Goal: Use online tool/utility: Utilize a website feature to perform a specific function

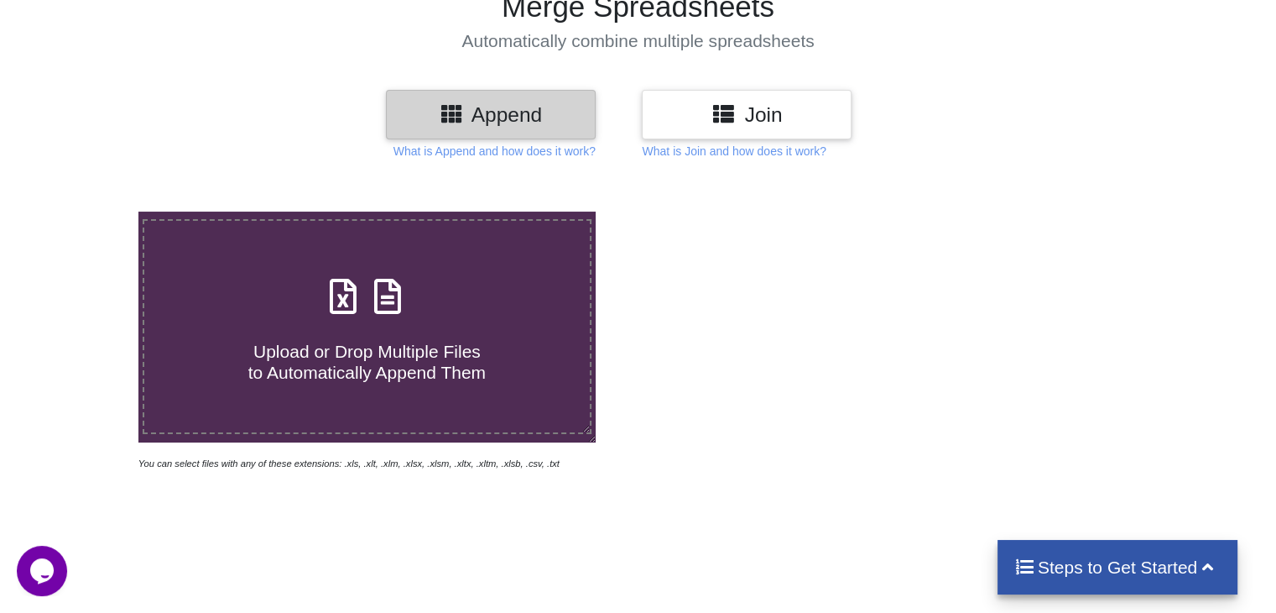
scroll to position [140, 0]
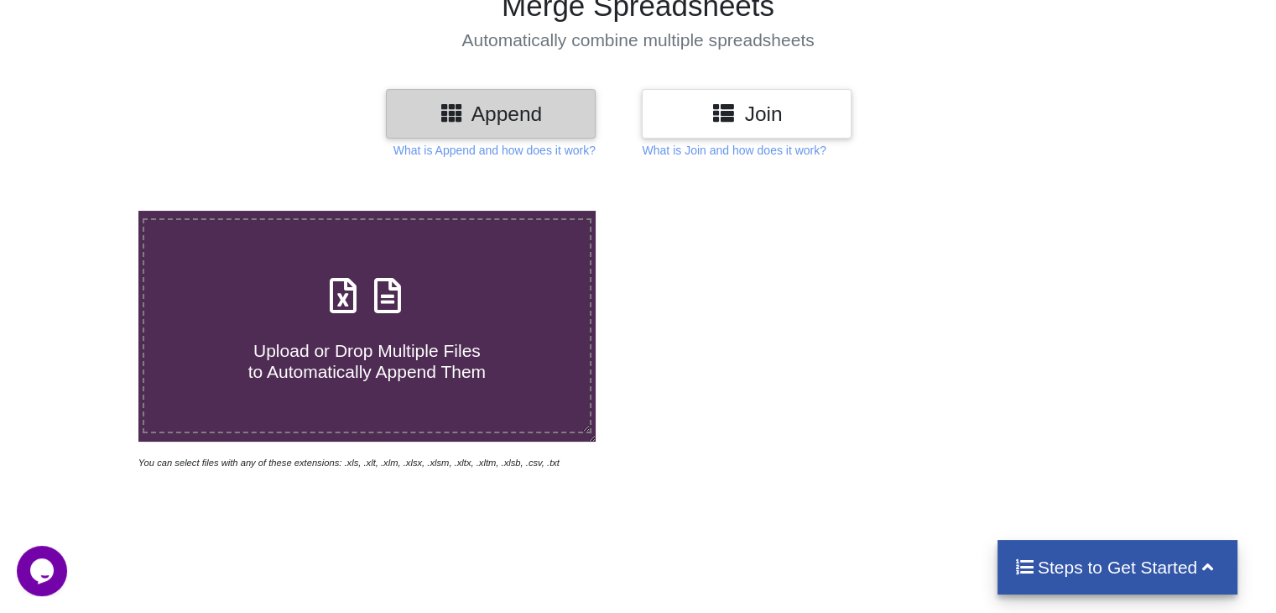
click at [352, 289] on icon at bounding box center [343, 286] width 42 height 35
click at [87, 211] on input "Upload or Drop Multiple Files to Automatically Append Them" at bounding box center [87, 211] width 0 height 0
type input "C:\fakepath\952d20d3.xlsx"
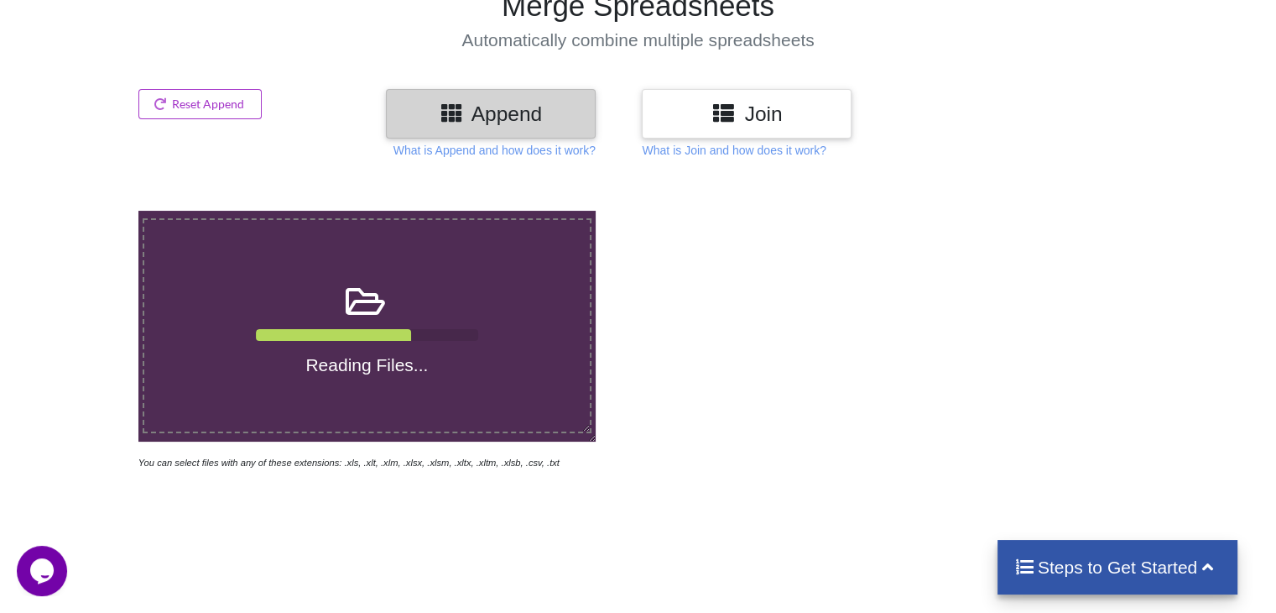
click at [748, 134] on div "Join" at bounding box center [747, 114] width 210 height 50
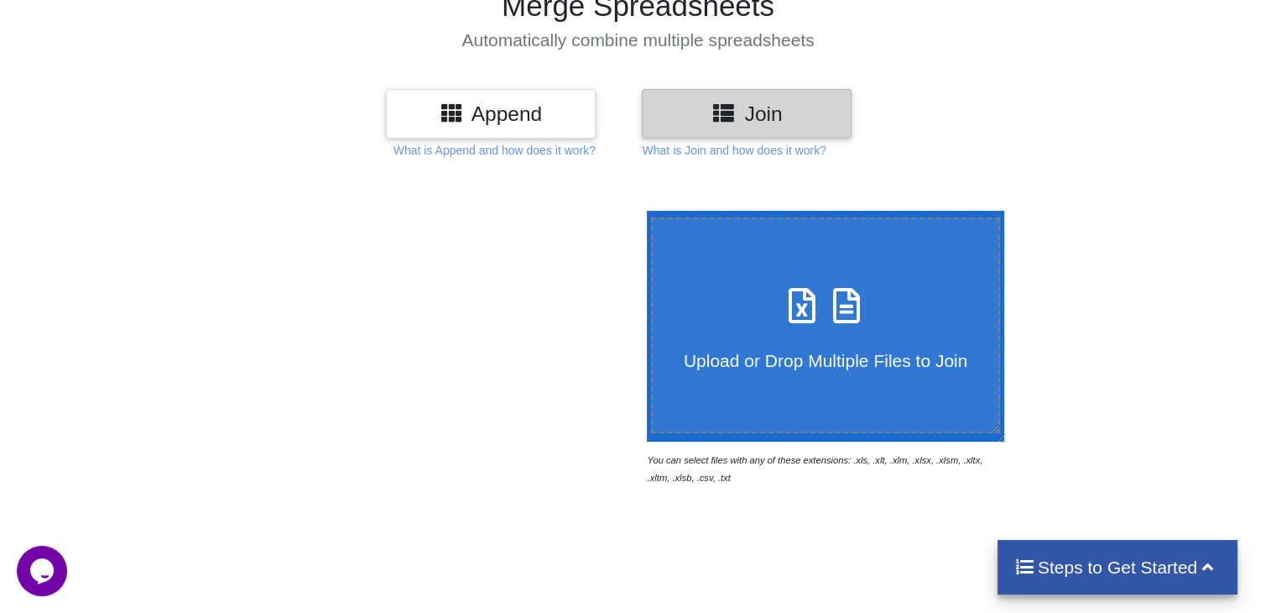
click at [524, 102] on h3 "Append" at bounding box center [491, 114] width 185 height 24
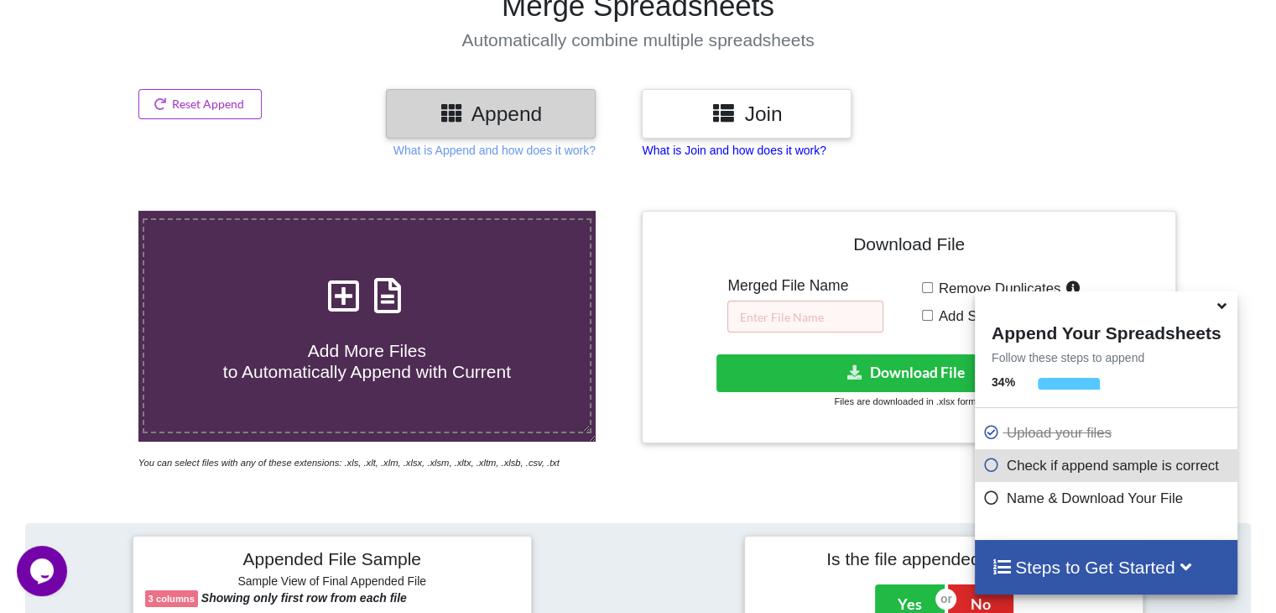
click at [656, 156] on p "What is Join and how does it work?" at bounding box center [734, 150] width 184 height 17
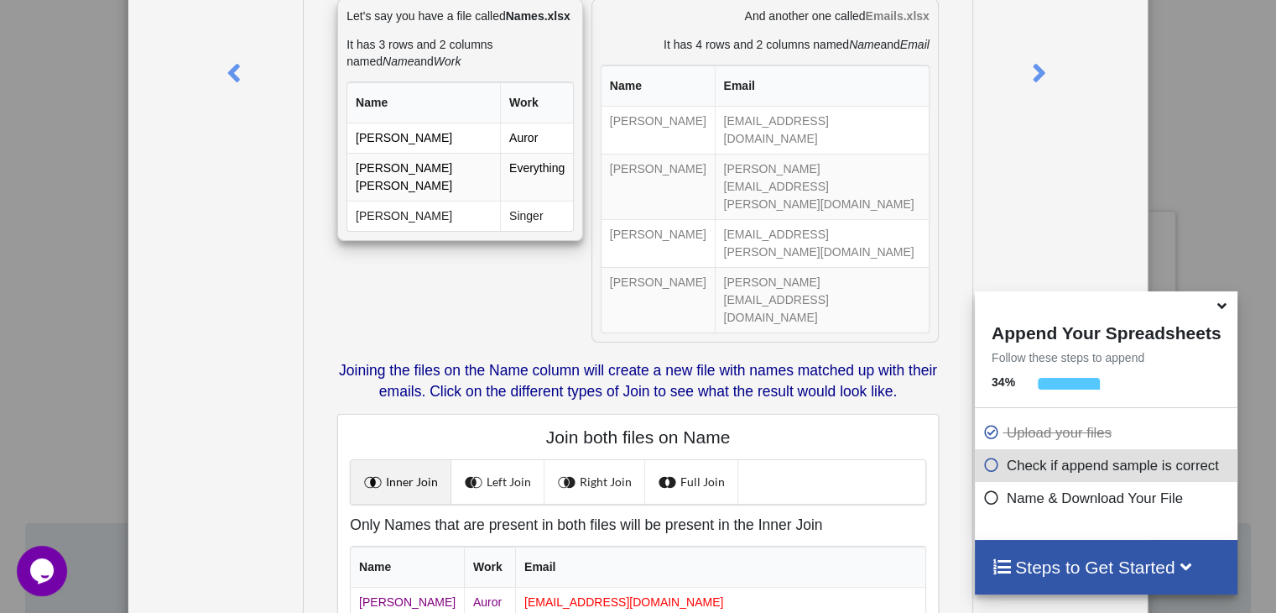
scroll to position [0, 0]
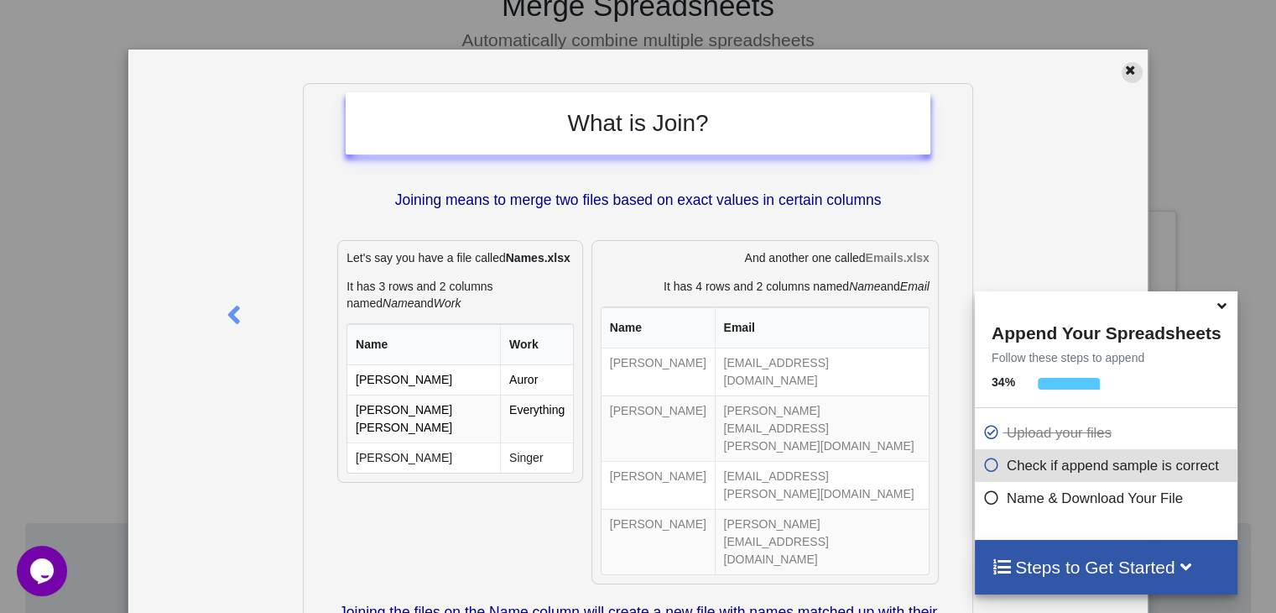
click at [1125, 69] on icon at bounding box center [1131, 68] width 14 height 12
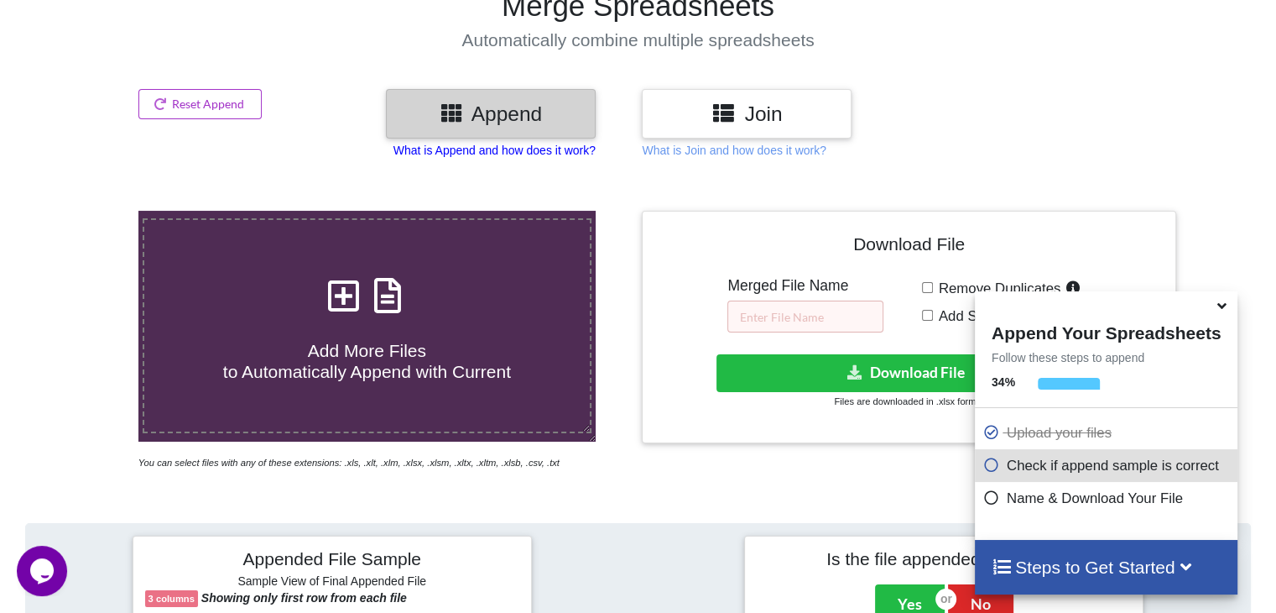
click at [470, 142] on p "What is Append and how does it work?" at bounding box center [495, 150] width 202 height 17
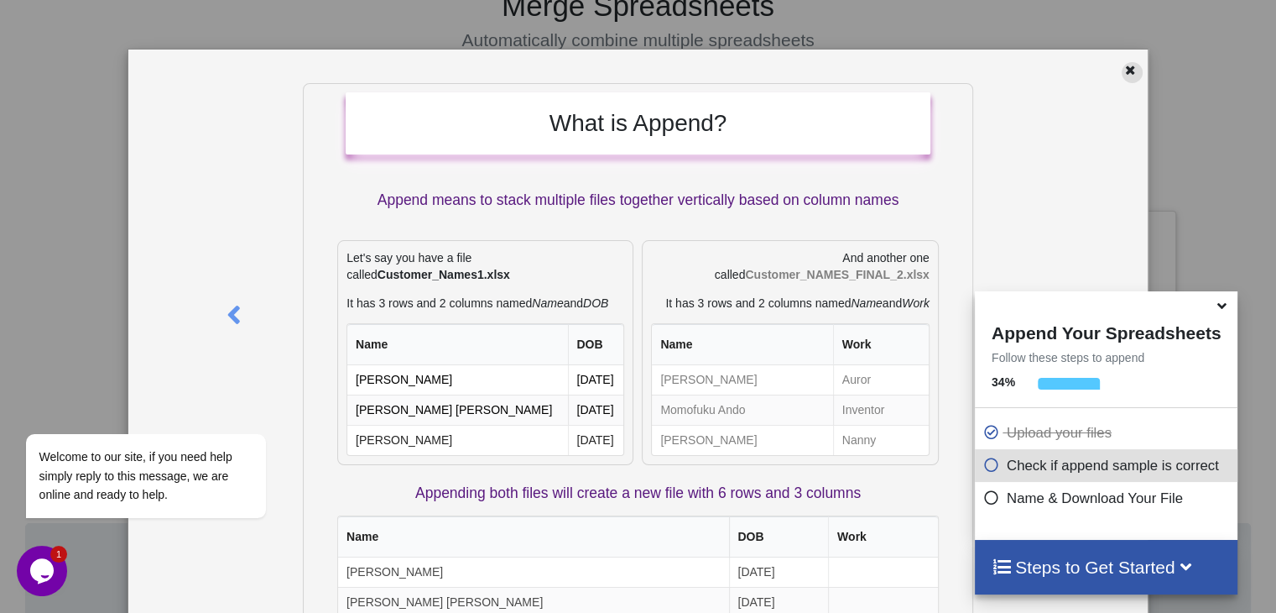
click at [1131, 67] on div at bounding box center [1132, 72] width 21 height 21
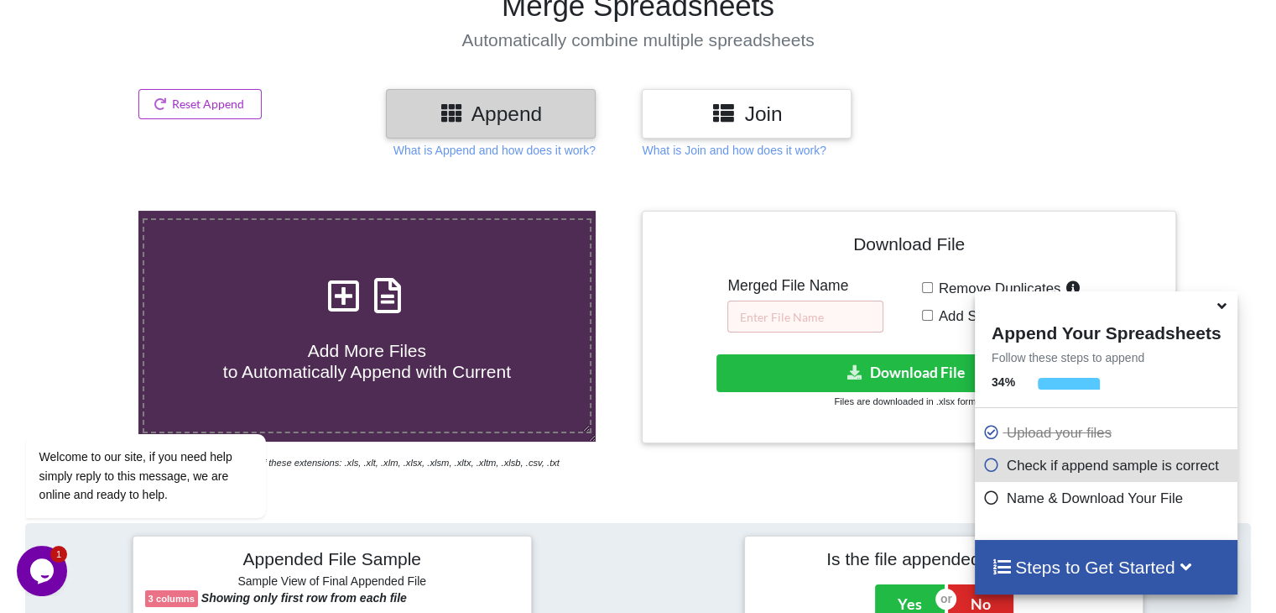
click at [399, 342] on span "Add More Files to Automatically Append with Current" at bounding box center [367, 361] width 288 height 40
click at [87, 211] on input "Add More Files to Automatically Append with Current" at bounding box center [87, 211] width 0 height 0
type input "C:\fakepath\952d20d3.xlsx"
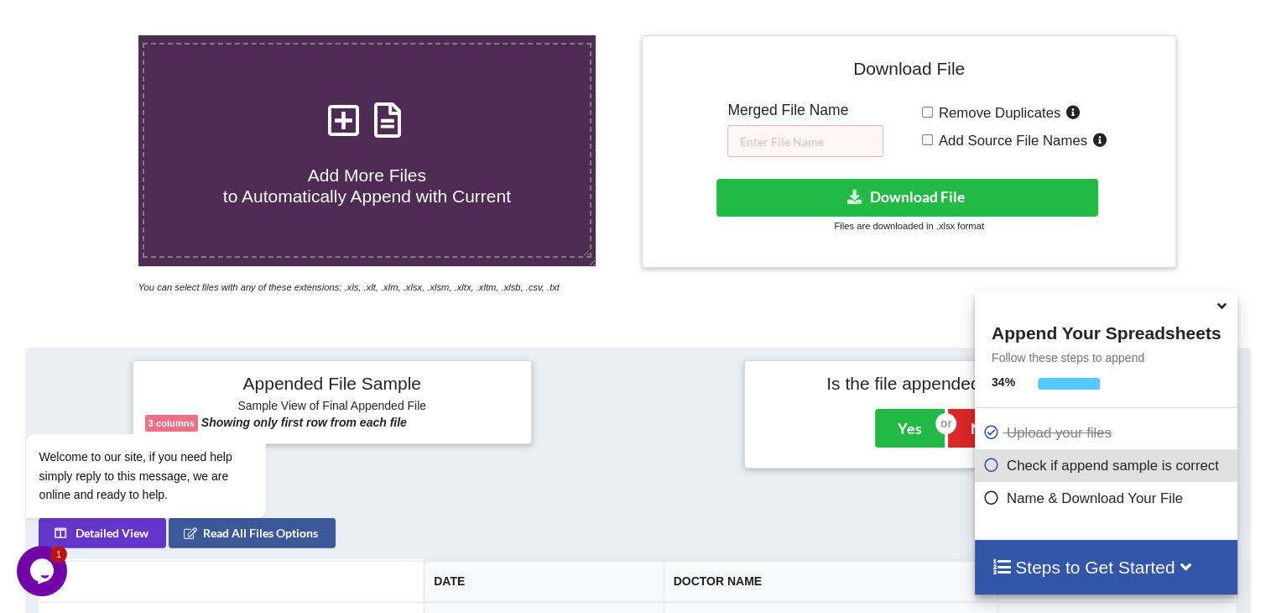
scroll to position [315, 0]
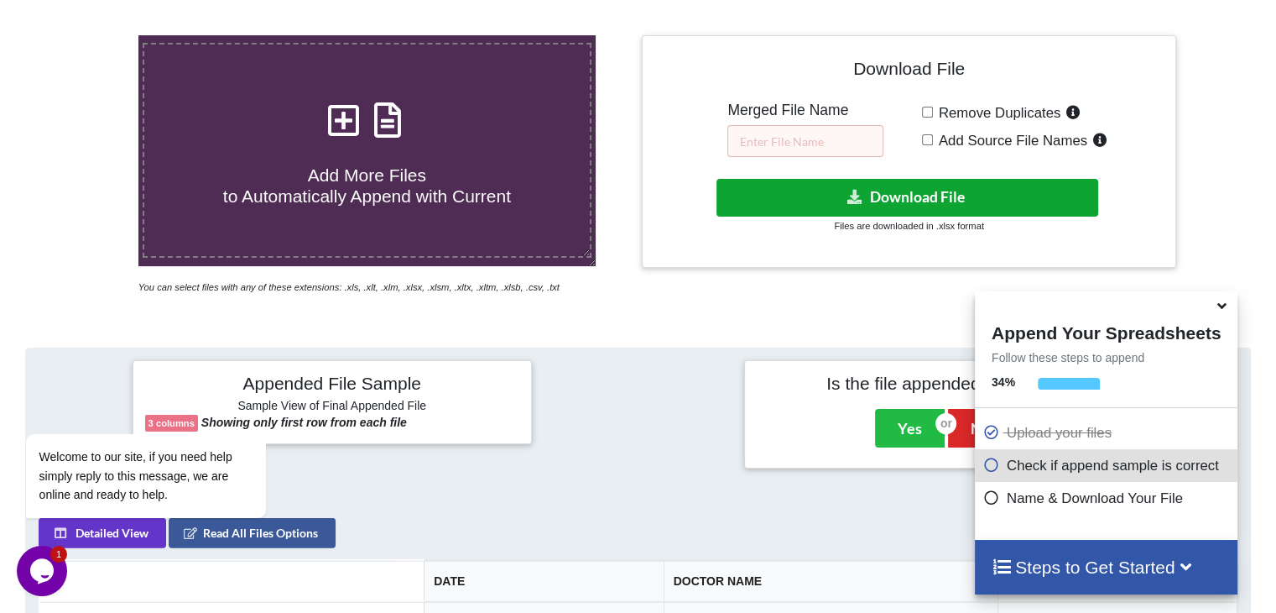
click at [819, 186] on button "Download File" at bounding box center [908, 198] width 382 height 38
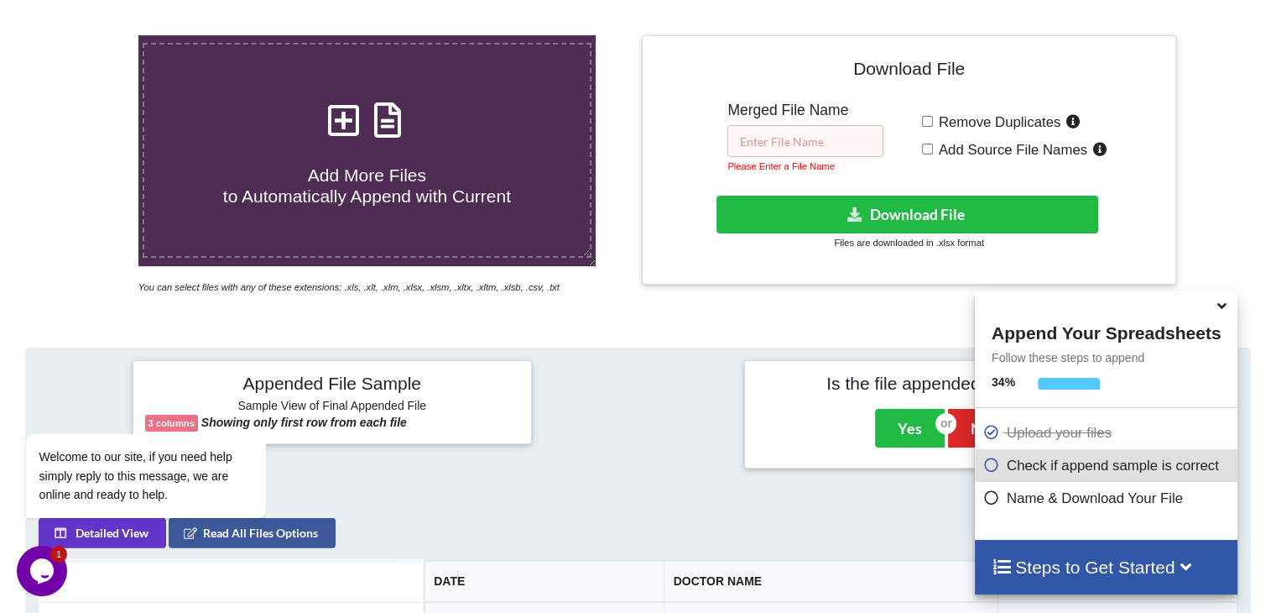
click at [780, 143] on input "text" at bounding box center [805, 141] width 156 height 32
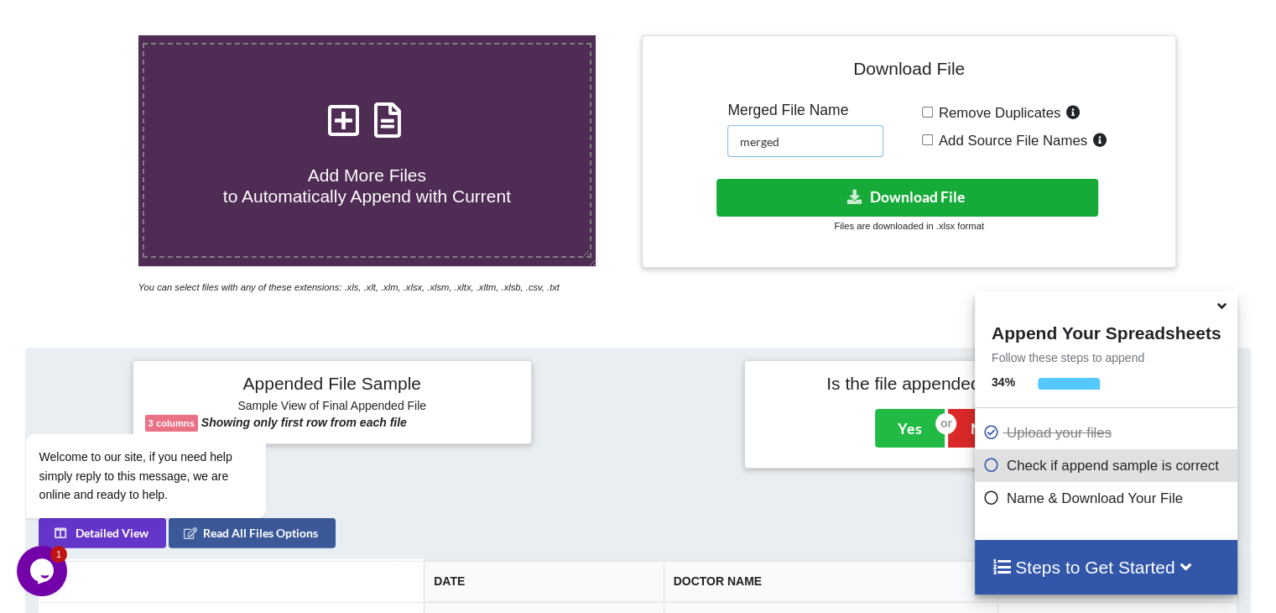
type input "merged"
click at [780, 190] on button "Download File" at bounding box center [908, 198] width 382 height 38
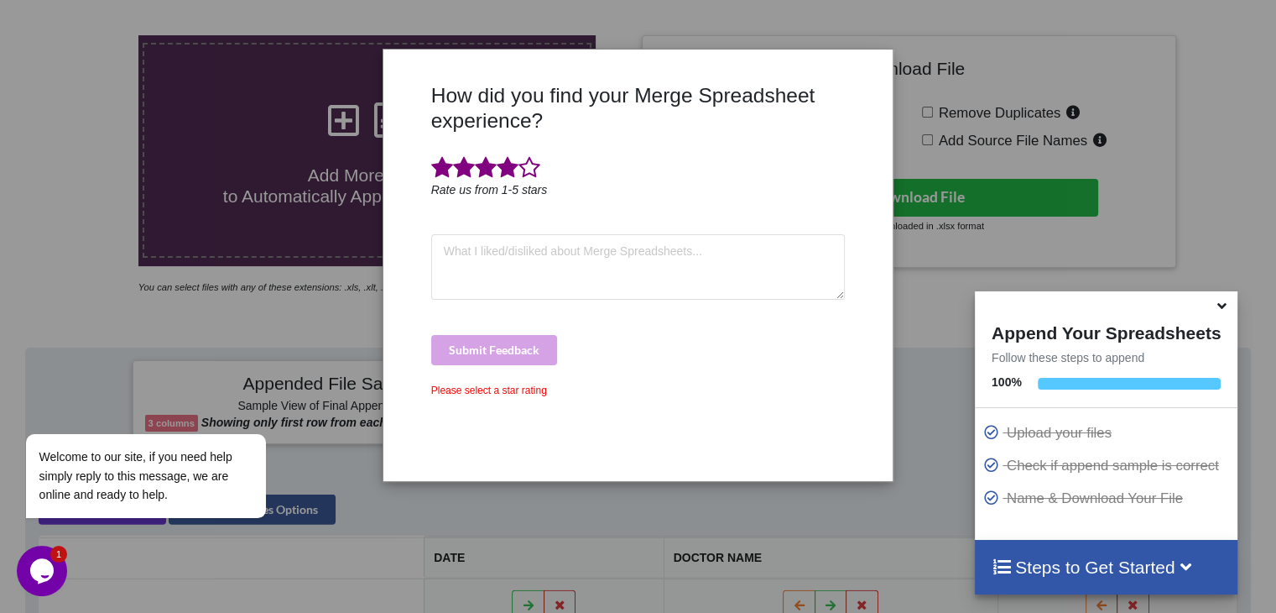
click at [509, 179] on span at bounding box center [508, 167] width 22 height 23
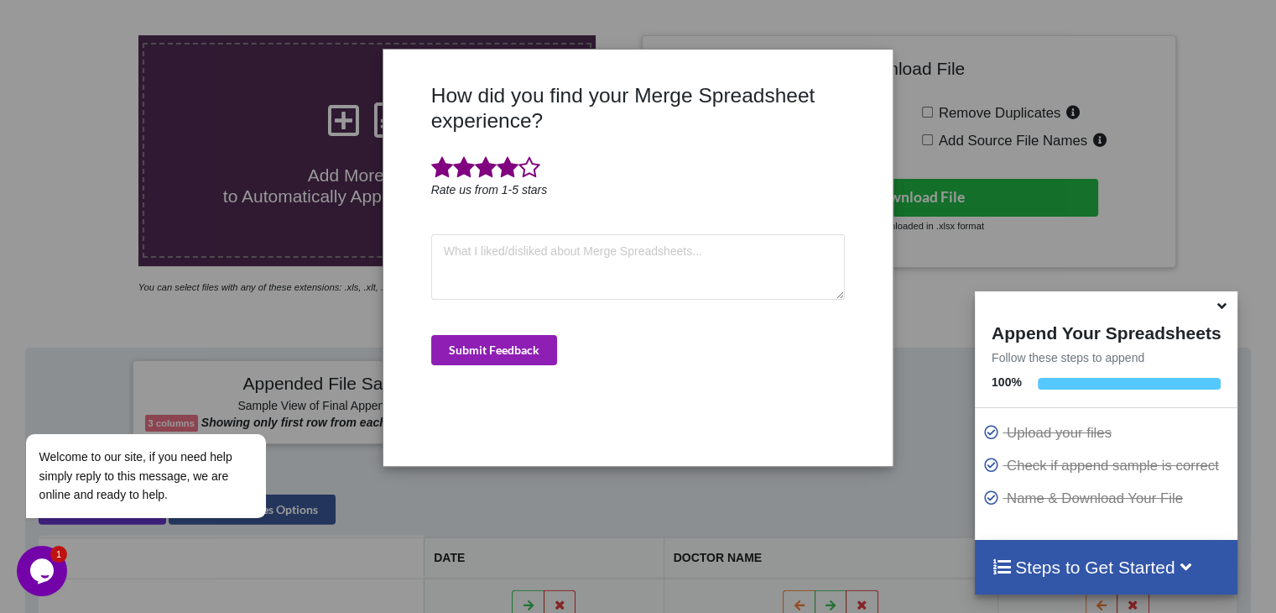
click at [497, 347] on button "Submit Feedback" at bounding box center [494, 350] width 126 height 30
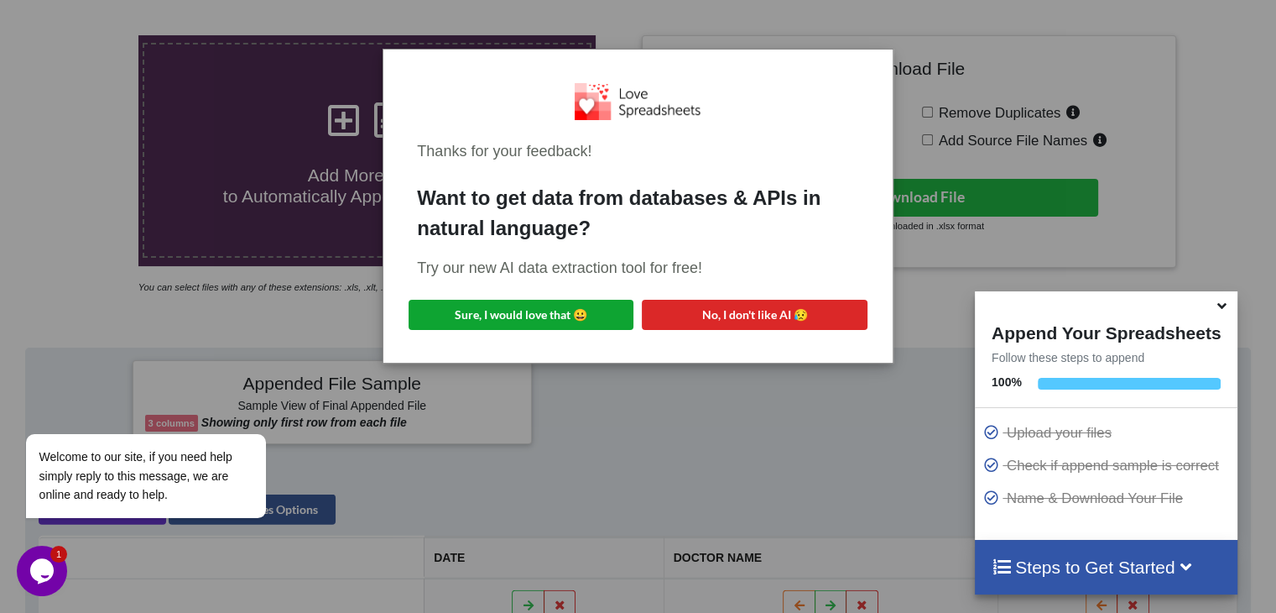
click at [550, 316] on button "Sure, I would love that 😀" at bounding box center [521, 315] width 225 height 30
click at [978, 254] on div "Thanks for your feedback! Want to get data from databases & APIs in natural lan…" at bounding box center [638, 306] width 1276 height 613
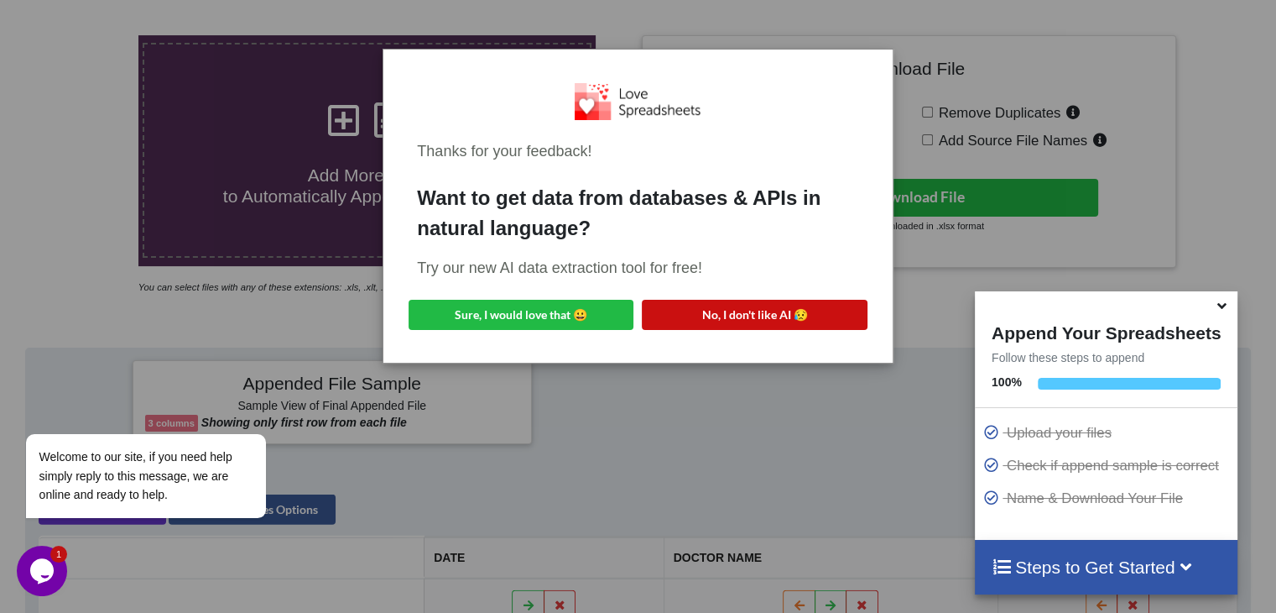
click at [757, 317] on button "No, I don't like AI 😥" at bounding box center [754, 315] width 225 height 30
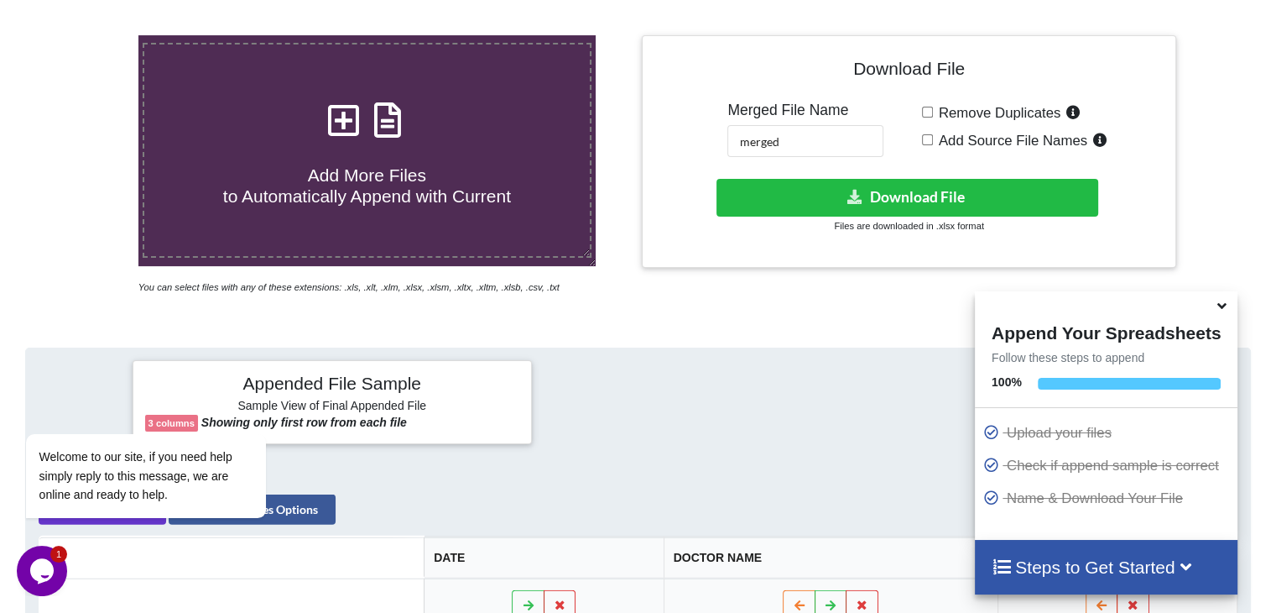
click at [931, 112] on input "Remove Duplicates" at bounding box center [927, 112] width 11 height 11
checkbox input "true"
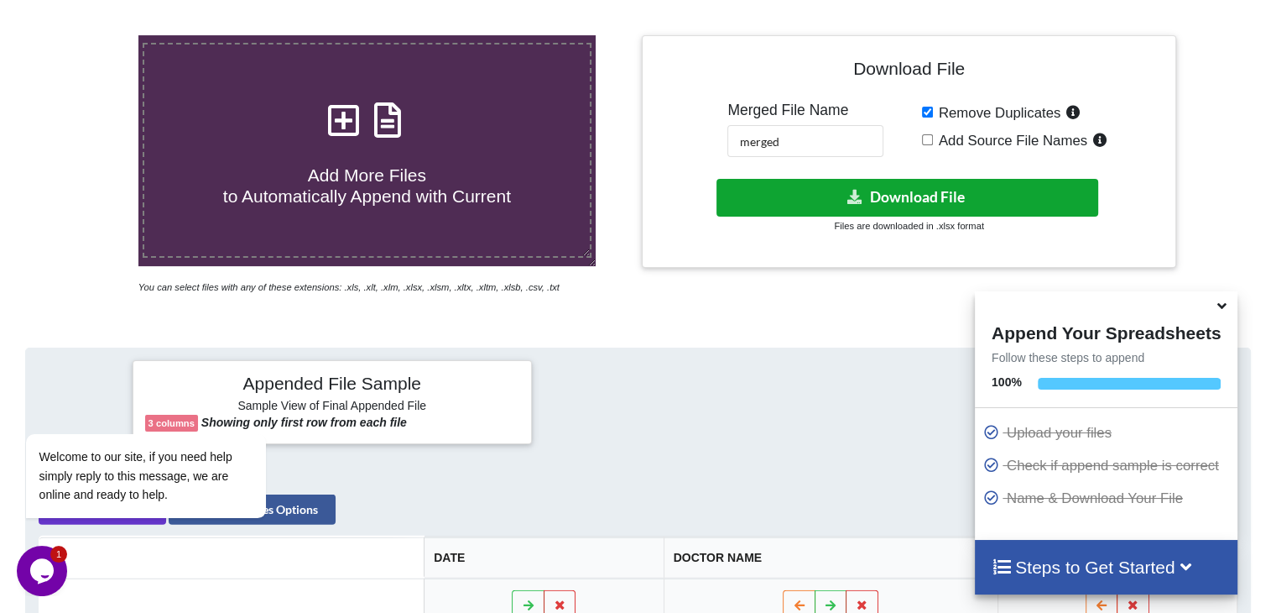
click at [873, 187] on button "Download File" at bounding box center [908, 198] width 382 height 38
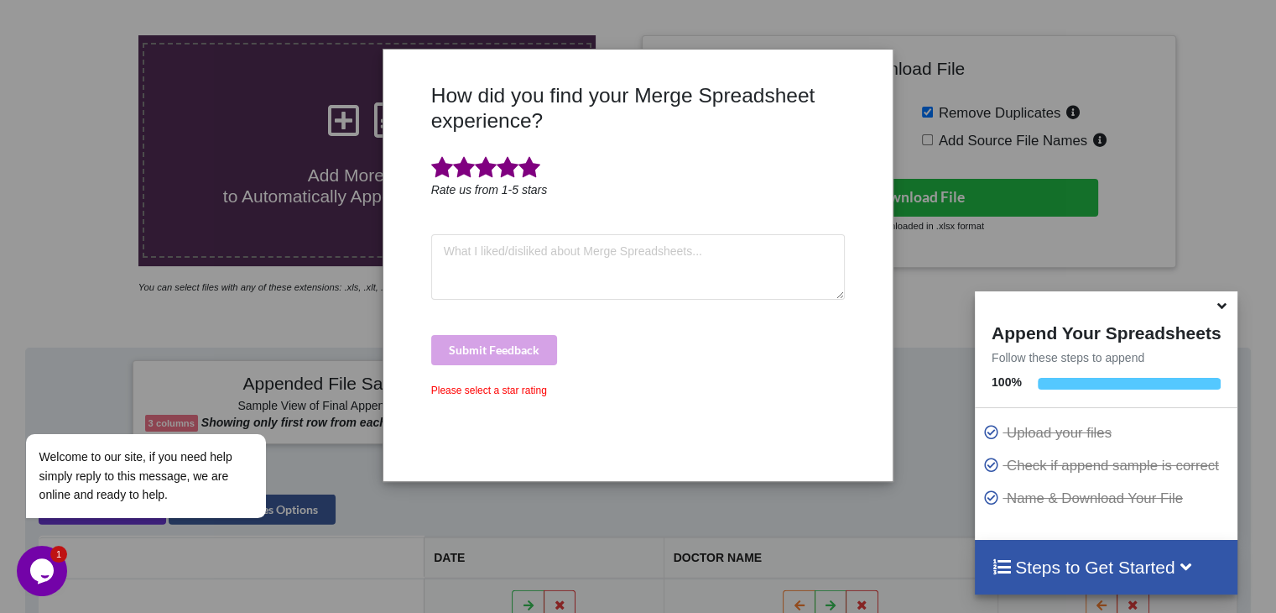
click at [533, 173] on span at bounding box center [530, 167] width 22 height 23
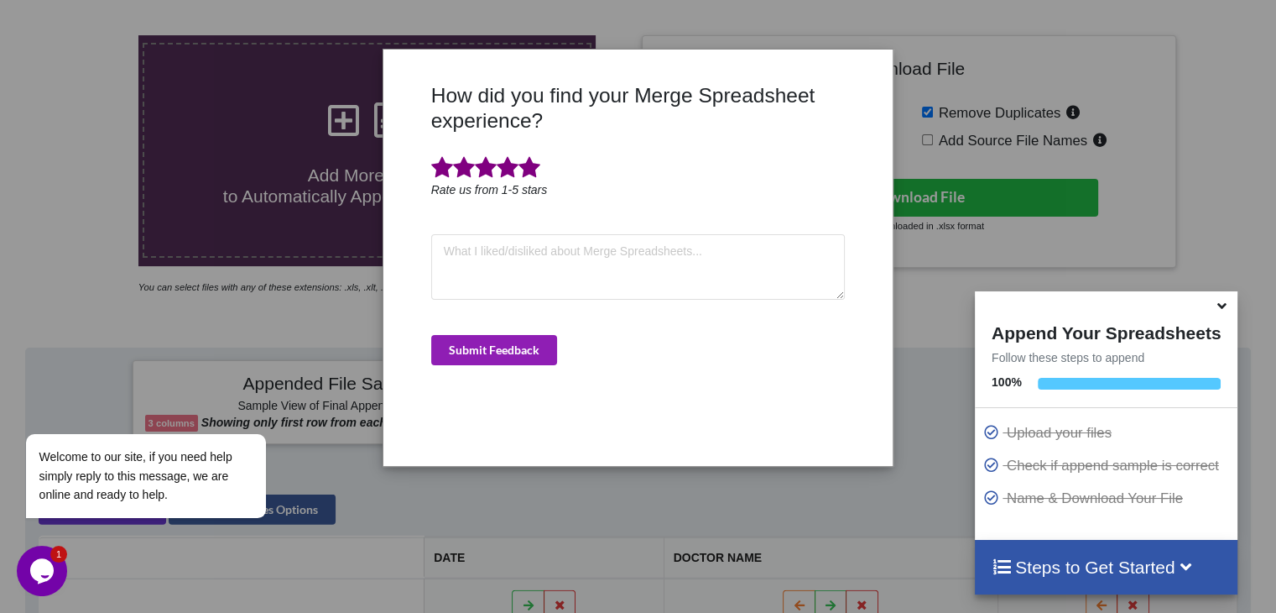
click at [514, 347] on button "Submit Feedback" at bounding box center [494, 350] width 126 height 30
